Goal: Check status: Check status

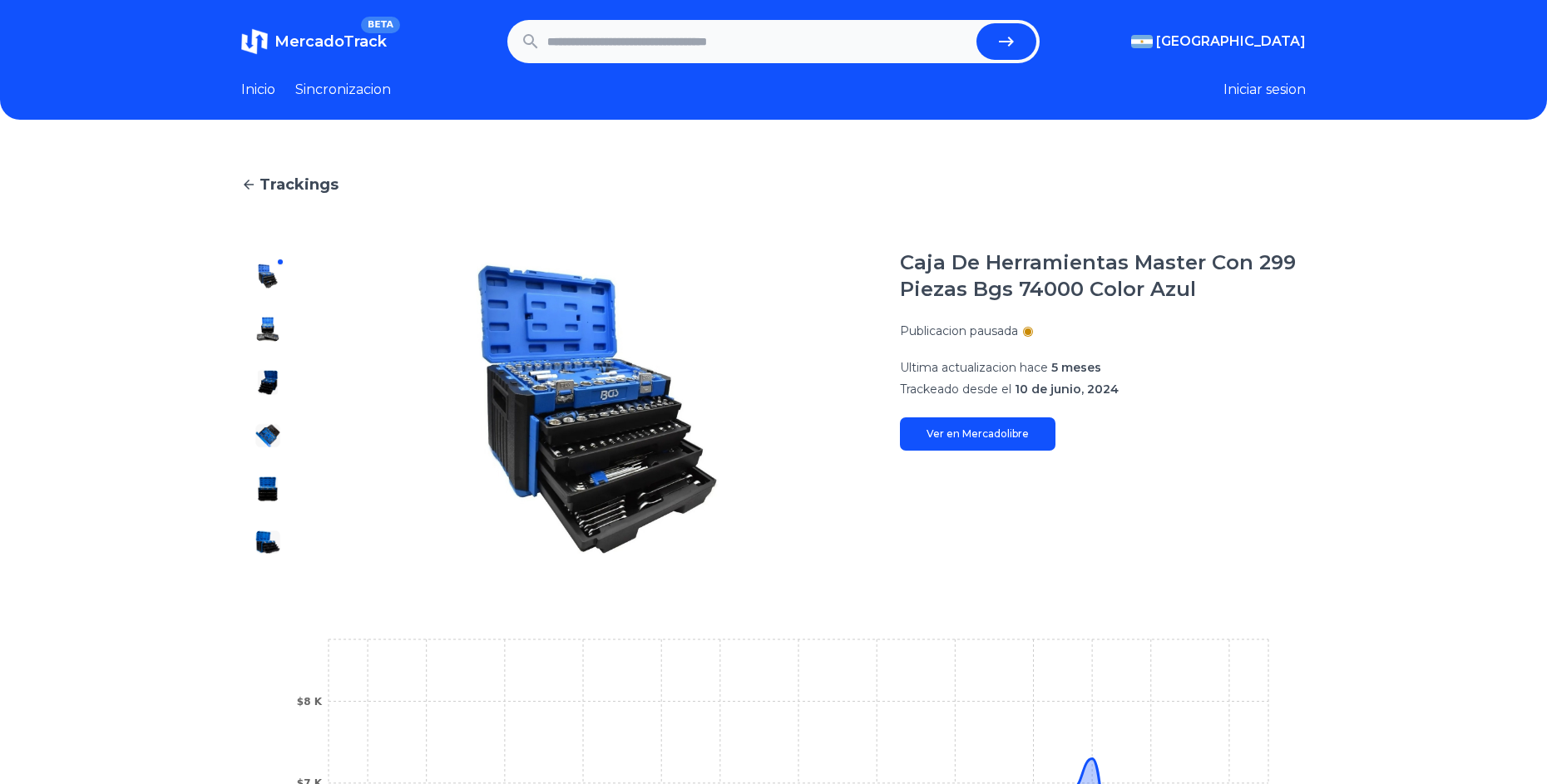
click at [285, 33] on span "MercadoTrack" at bounding box center [331, 42] width 113 height 19
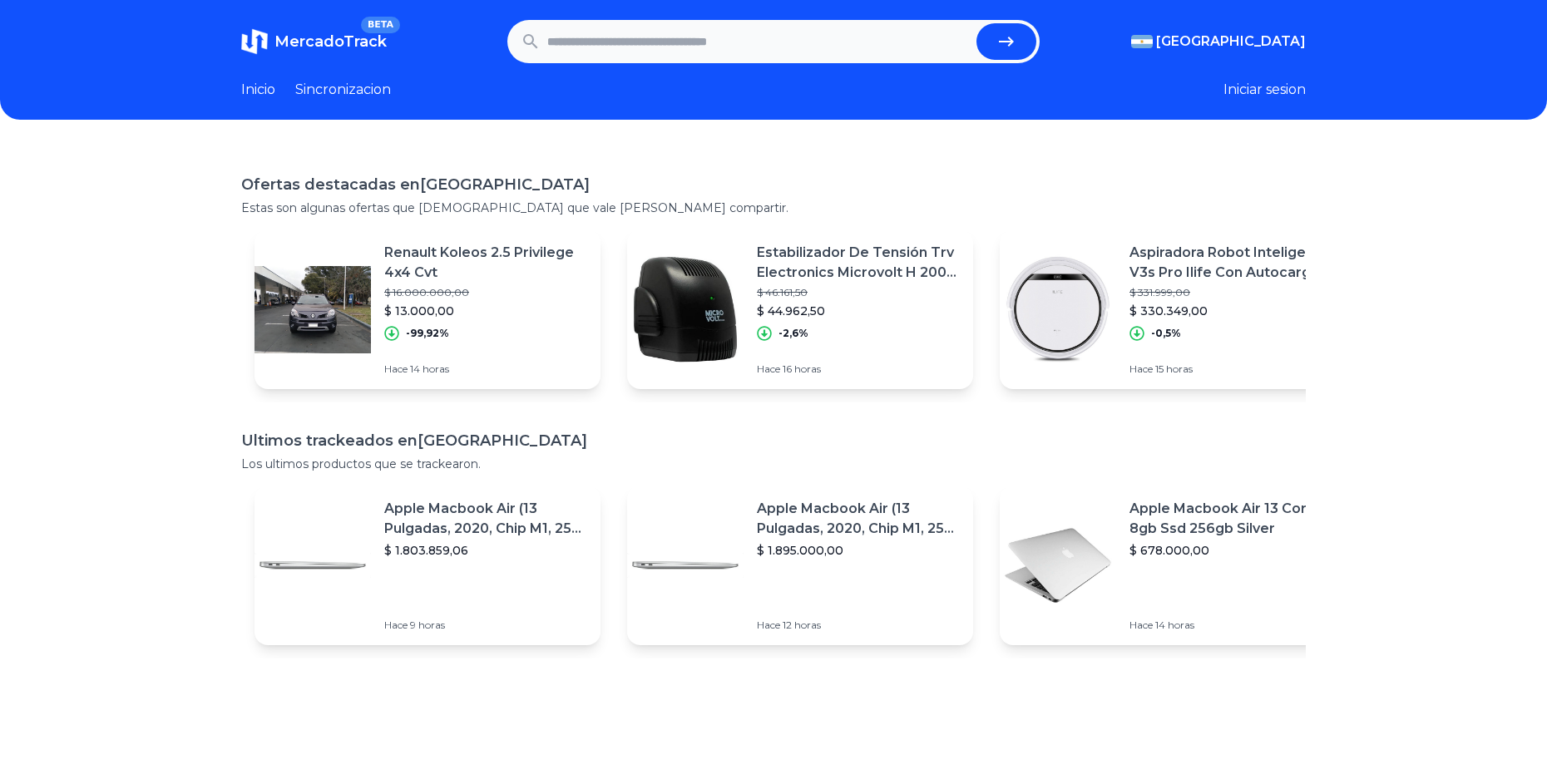
click at [619, 49] on input "text" at bounding box center [759, 41] width 423 height 36
paste input "**********"
click at [1012, 44] on icon "submit" at bounding box center [1006, 41] width 20 height 20
type input "**********"
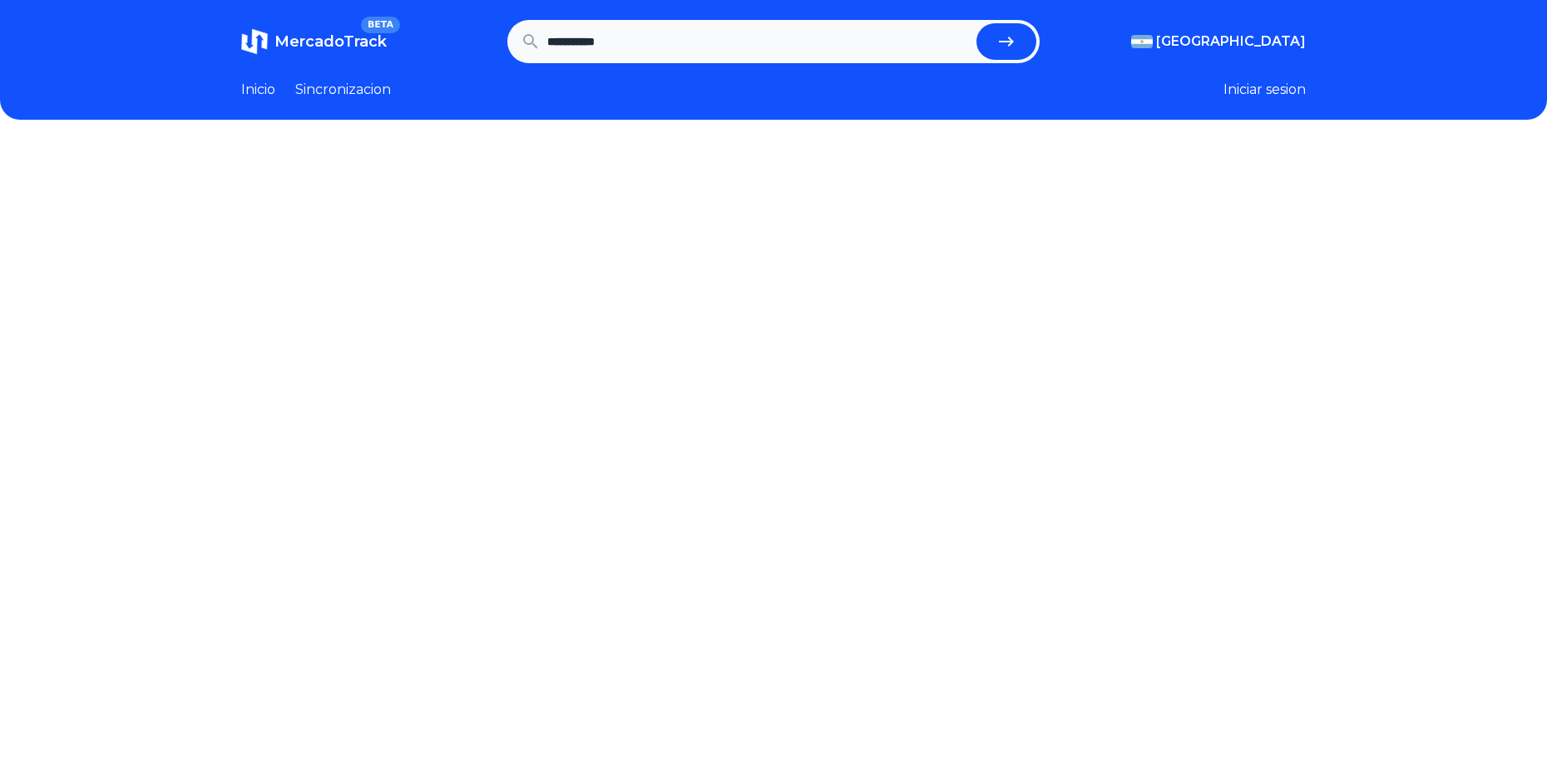
click at [1269, 47] on span "[GEOGRAPHIC_DATA]" at bounding box center [1230, 41] width 150 height 20
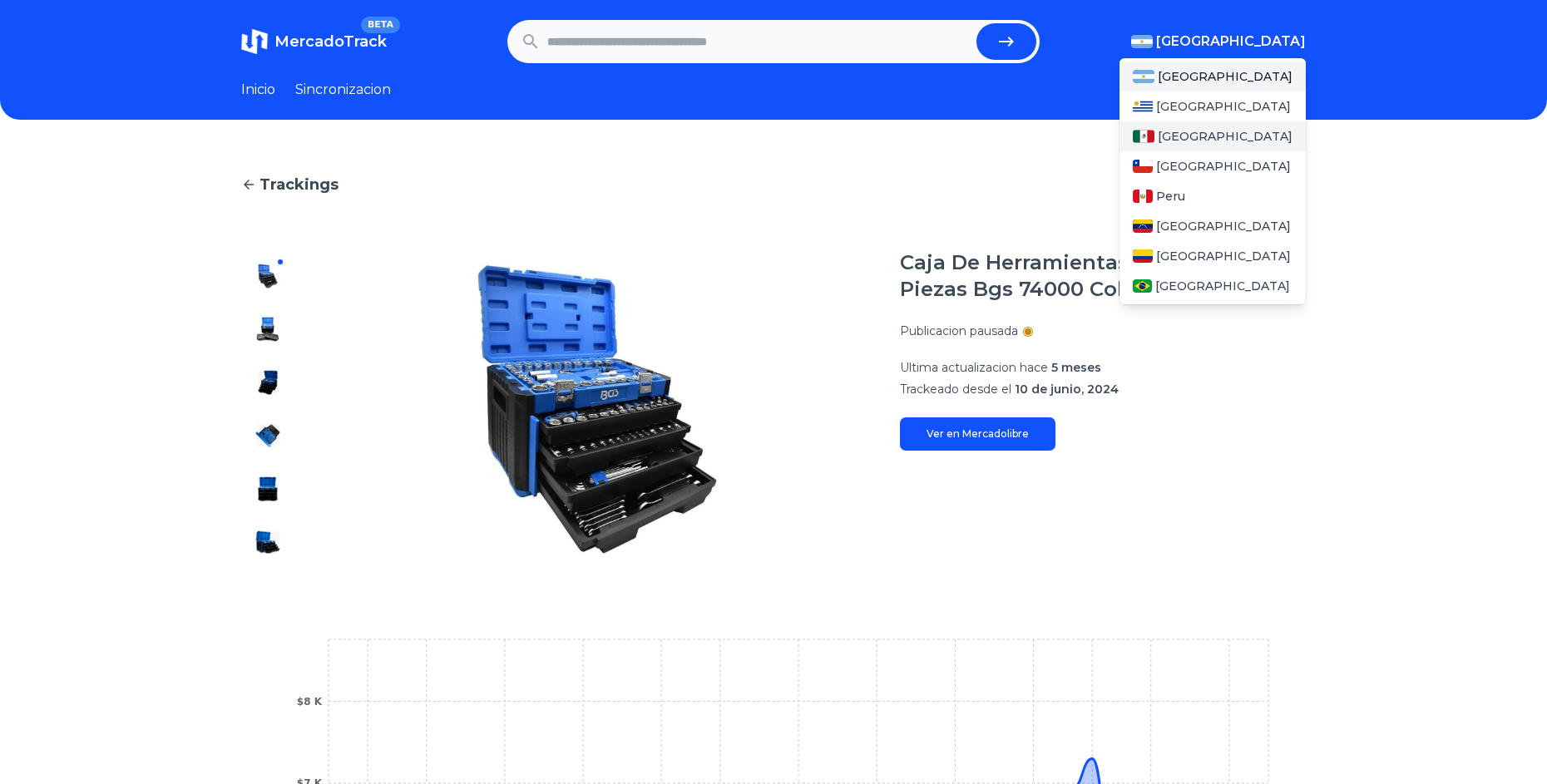
click at [1218, 140] on div "[GEOGRAPHIC_DATA]" at bounding box center [1213, 136] width 186 height 30
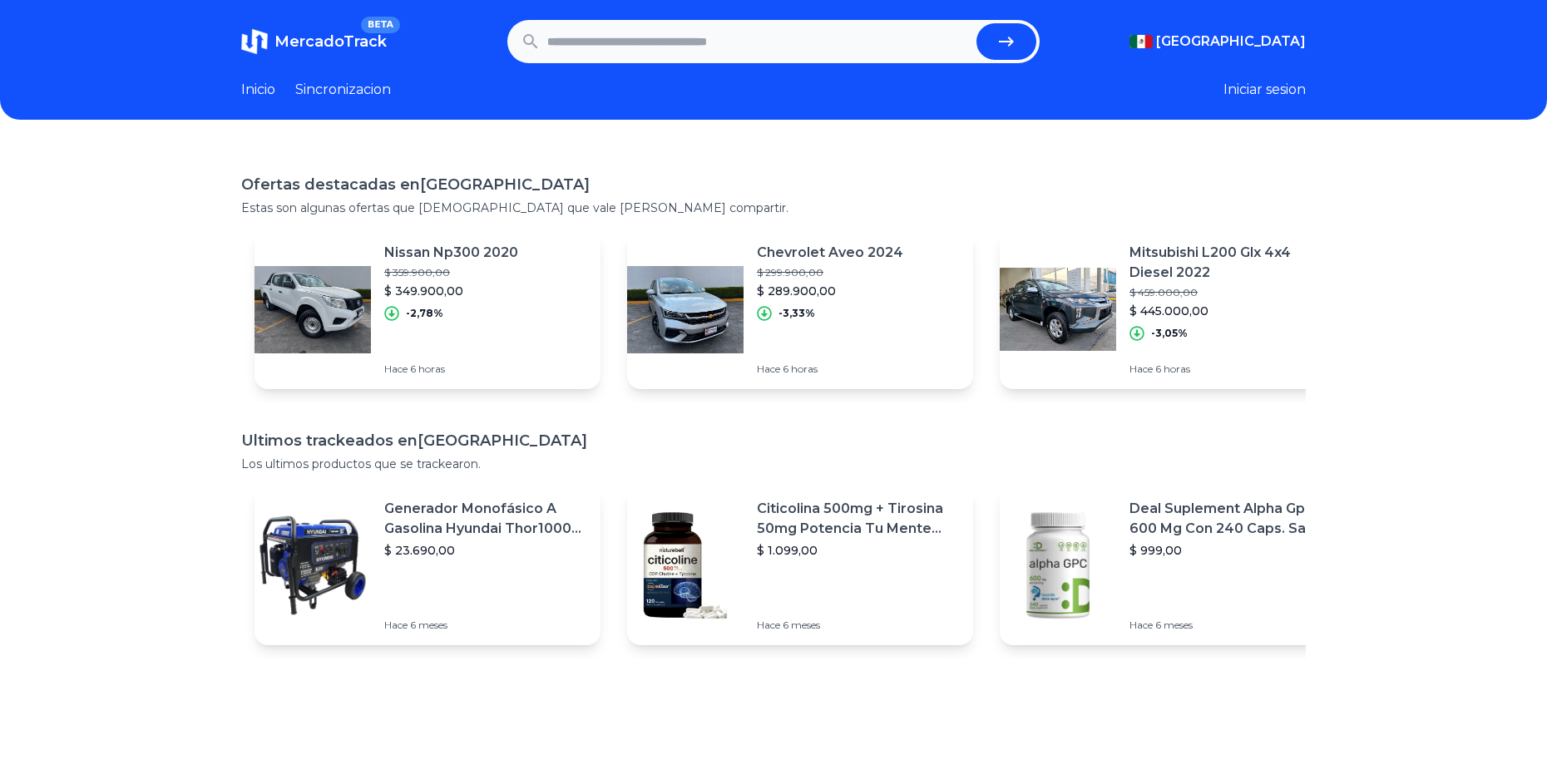
click at [671, 29] on input "text" at bounding box center [759, 41] width 423 height 36
paste input "**********"
click at [977, 23] on button "submit" at bounding box center [1007, 41] width 60 height 36
type input "**********"
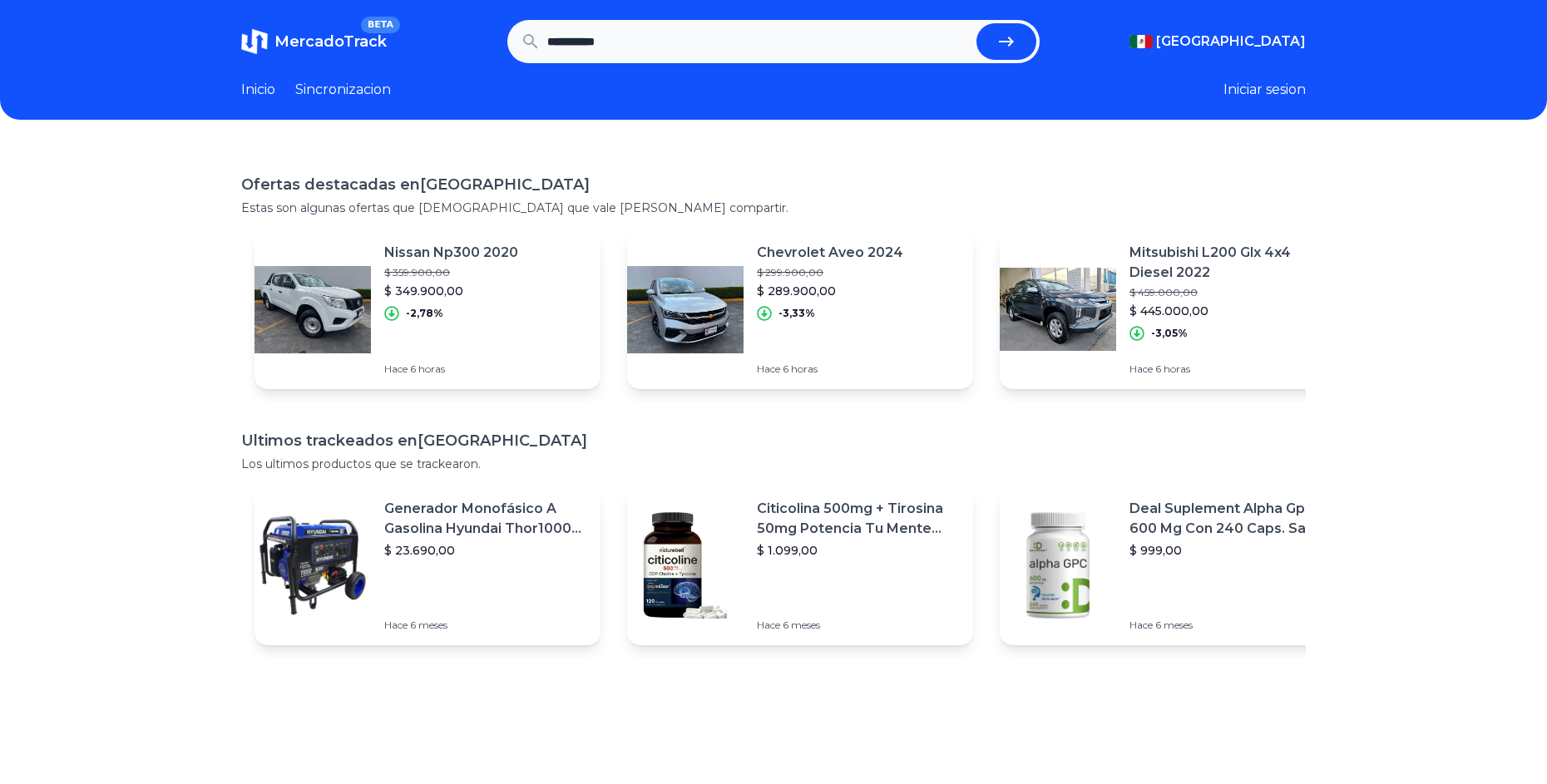
scroll to position [0, 0]
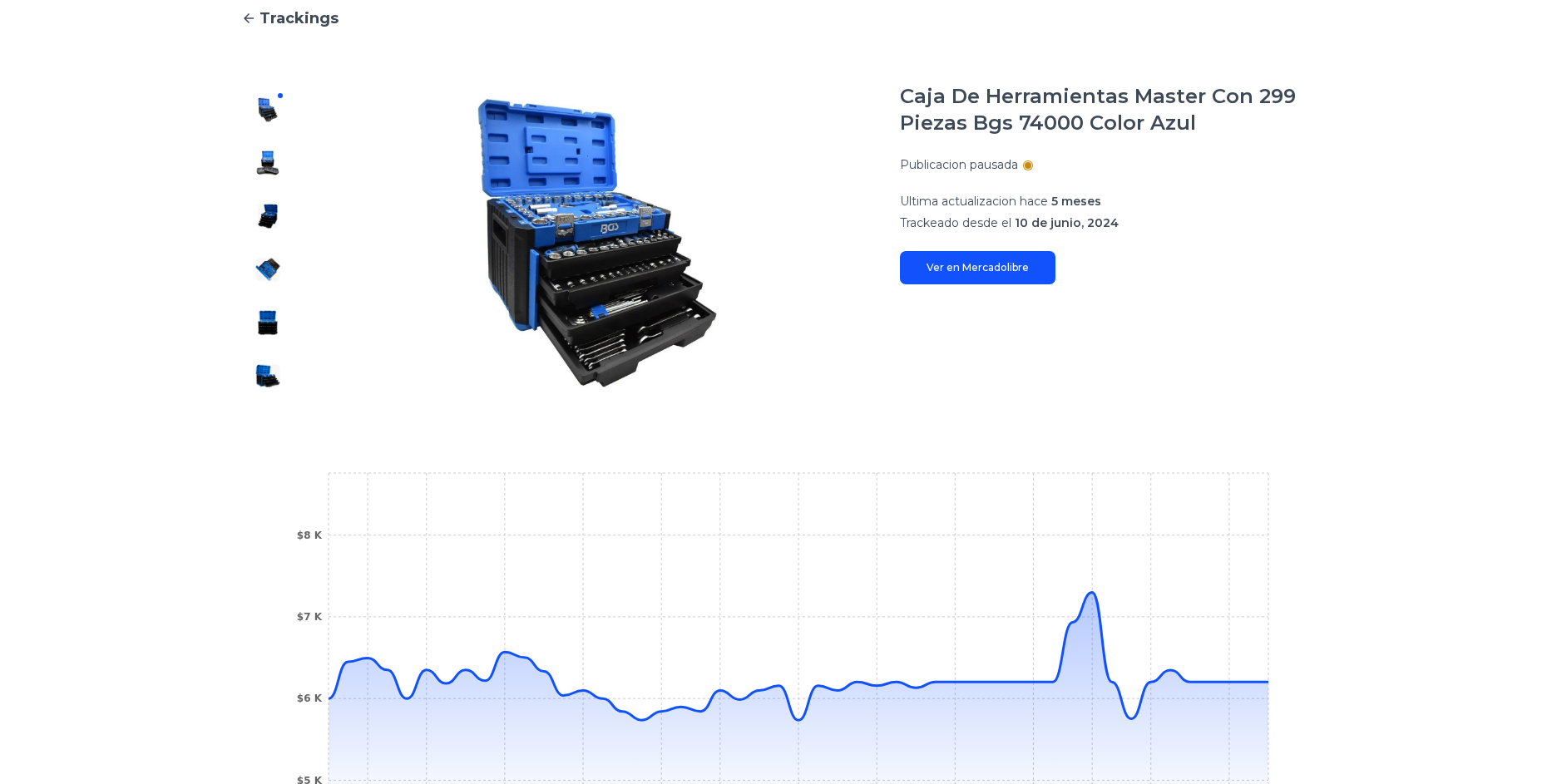
scroll to position [83, 0]
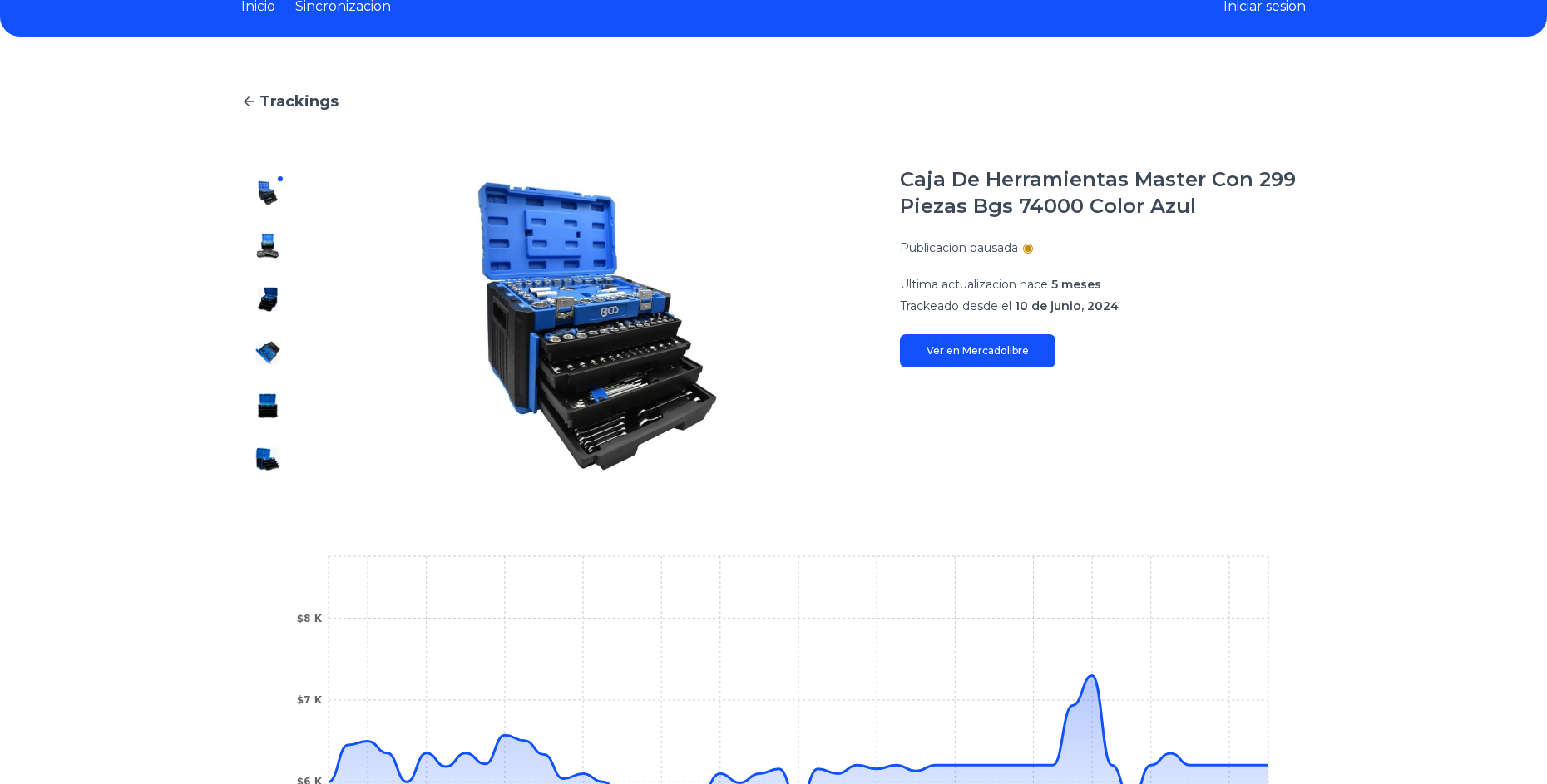
click at [266, 233] on button at bounding box center [267, 246] width 27 height 27
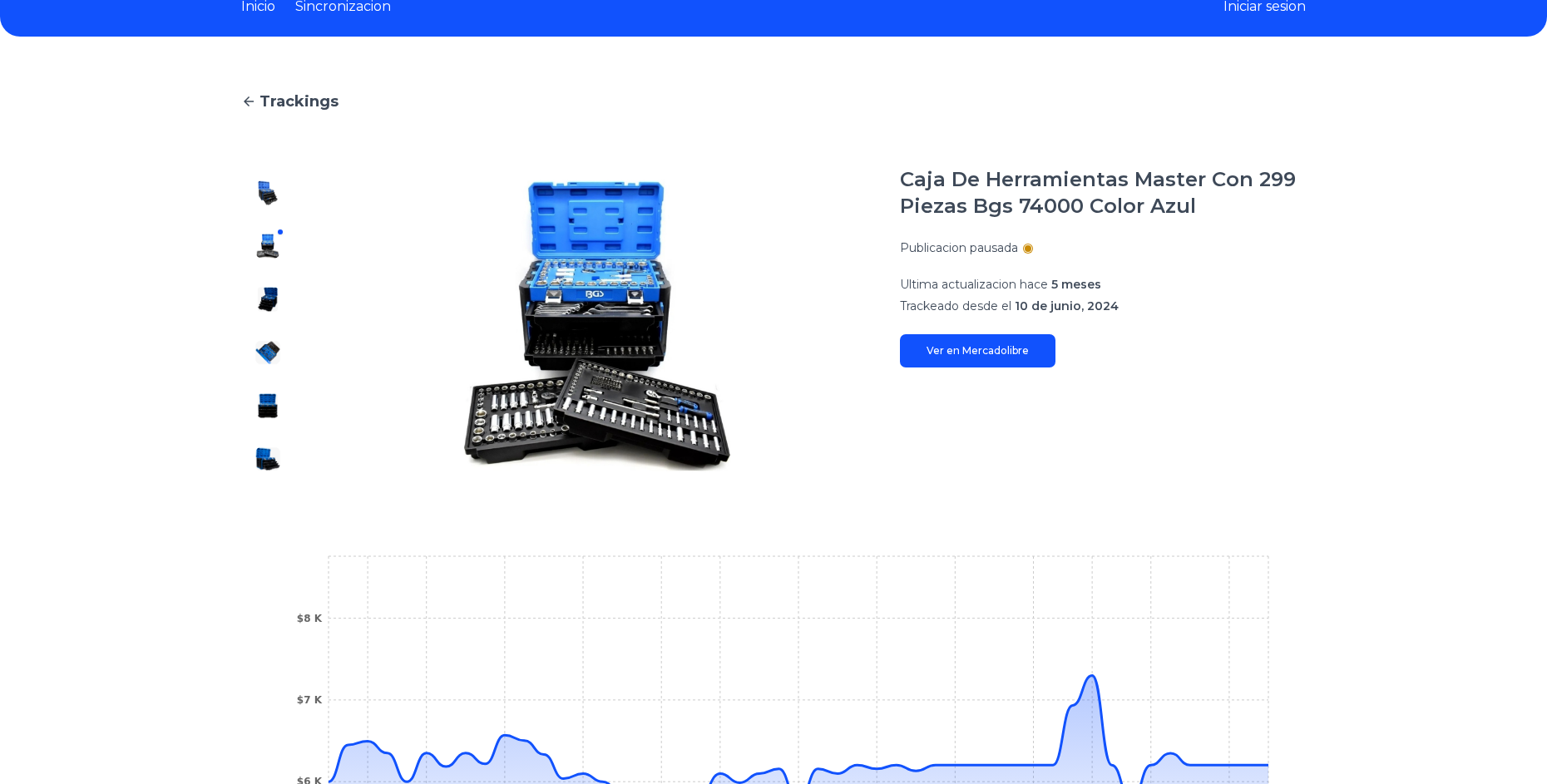
click at [280, 321] on div at bounding box center [267, 326] width 53 height 319
click at [280, 301] on img at bounding box center [267, 299] width 27 height 27
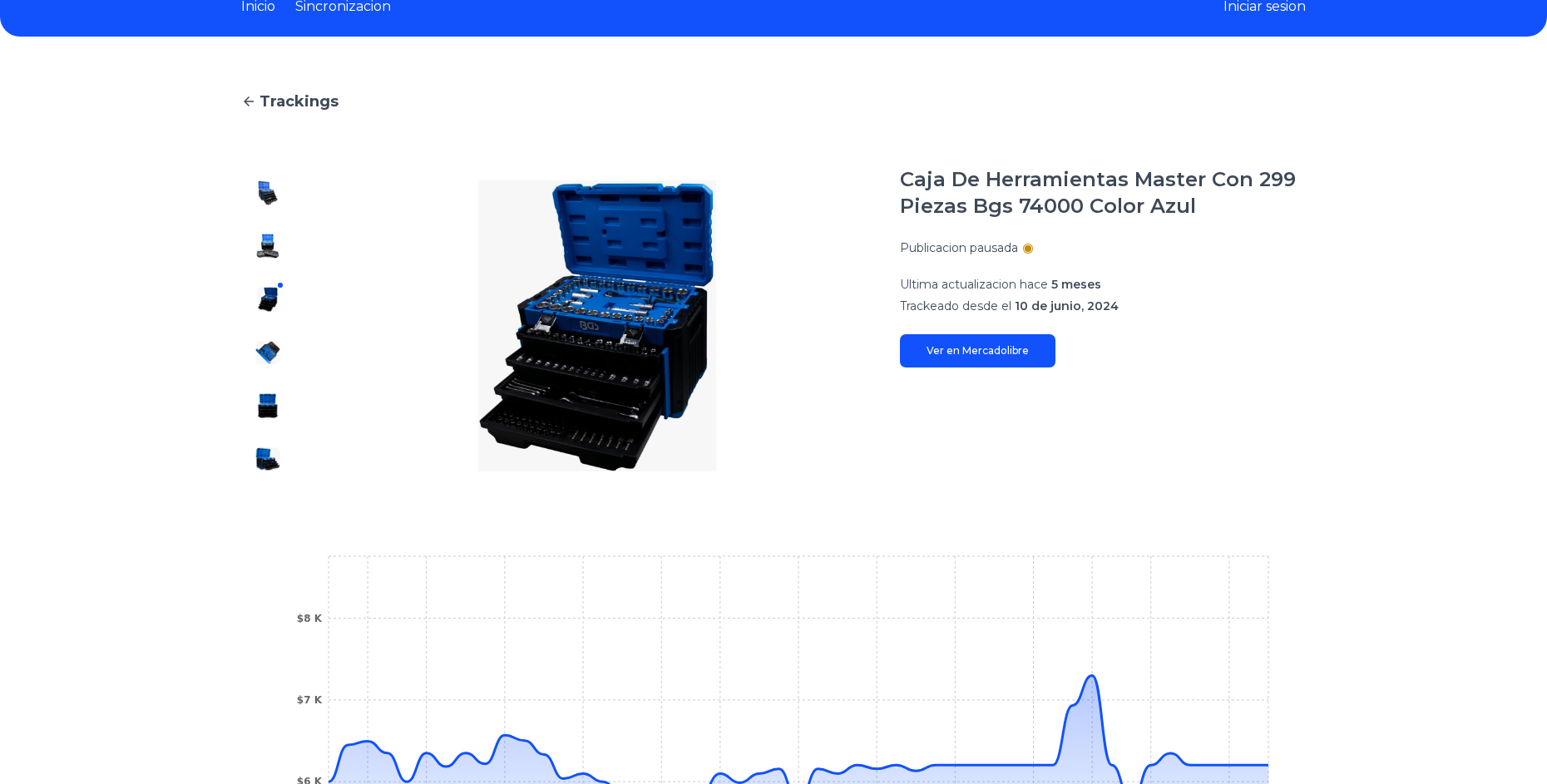
click at [280, 371] on div at bounding box center [267, 326] width 53 height 319
click at [280, 424] on div at bounding box center [267, 326] width 53 height 319
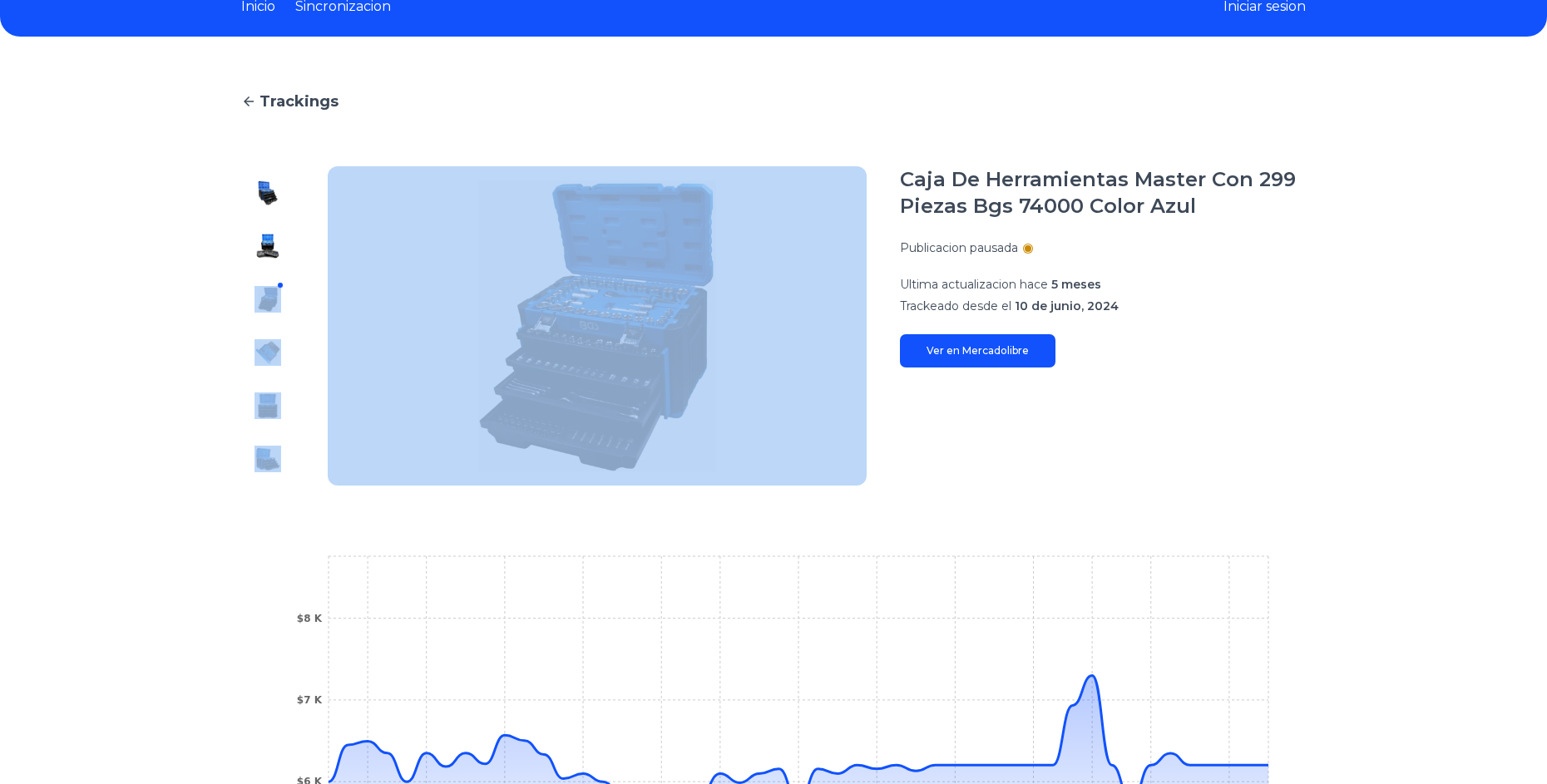
click at [280, 423] on div at bounding box center [267, 326] width 53 height 319
click at [197, 453] on div "Trackings Caja De Herramientas Master Con 299 Piezas Bgs 74000 Color Azul Publi…" at bounding box center [773, 524] width 1547 height 923
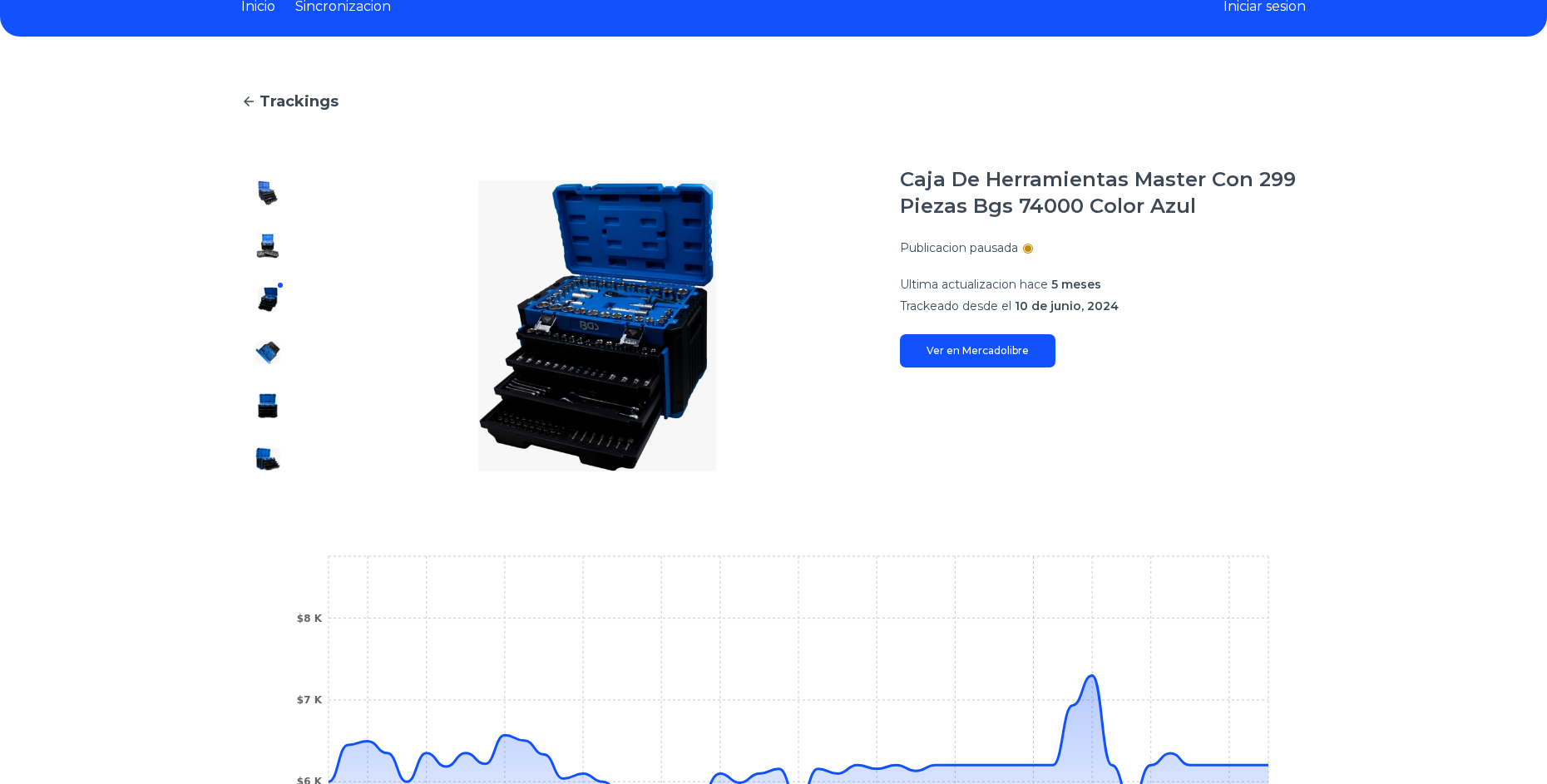
click at [265, 464] on img at bounding box center [267, 459] width 27 height 27
